Goal: Check status: Check status

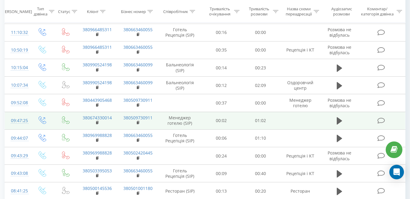
scroll to position [182, 0]
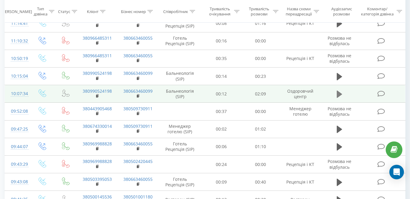
click at [337, 94] on icon at bounding box center [338, 94] width 5 height 7
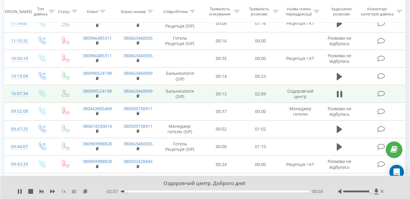
drag, startPoint x: 329, startPoint y: 175, endPoint x: 373, endPoint y: 197, distance: 50.2
click at [374, 192] on div at bounding box center [361, 192] width 47 height 6
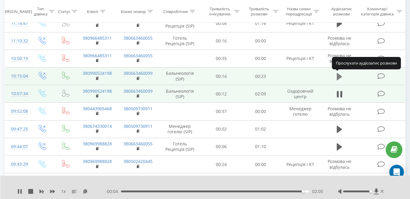
click at [337, 78] on icon at bounding box center [338, 76] width 5 height 7
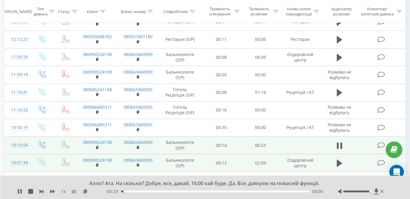
scroll to position [91, 0]
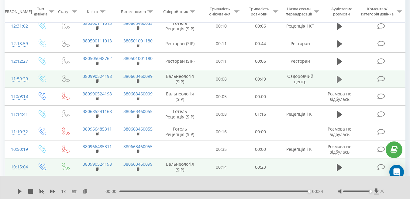
click at [338, 79] on icon at bounding box center [338, 79] width 5 height 7
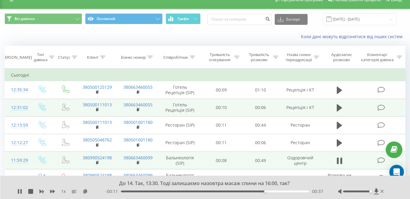
scroll to position [0, 0]
